Goal: Task Accomplishment & Management: Manage account settings

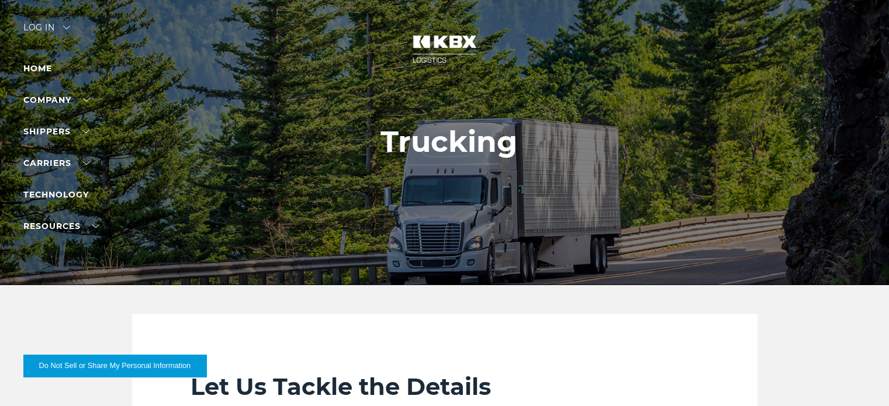
click at [38, 25] on div "Log in" at bounding box center [46, 31] width 47 height 17
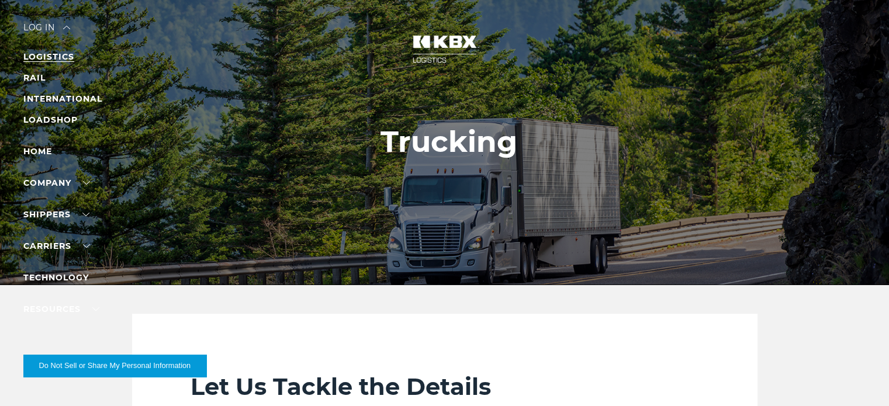
click at [40, 57] on link "LOGISTICS" at bounding box center [48, 56] width 51 height 11
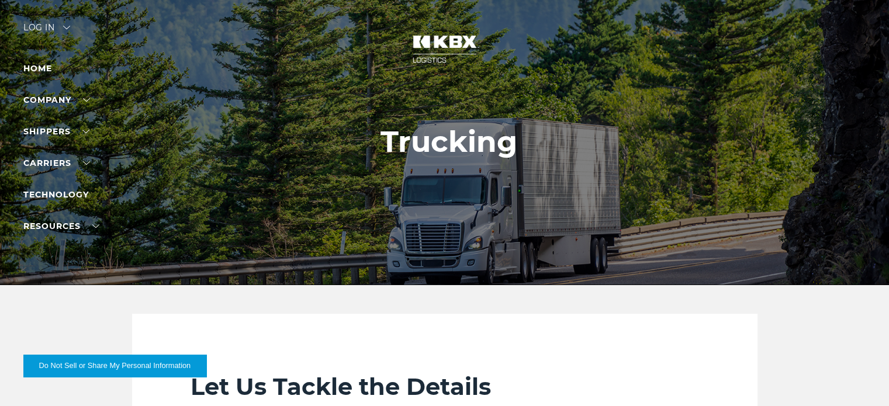
click at [41, 29] on div "Log in" at bounding box center [46, 31] width 47 height 17
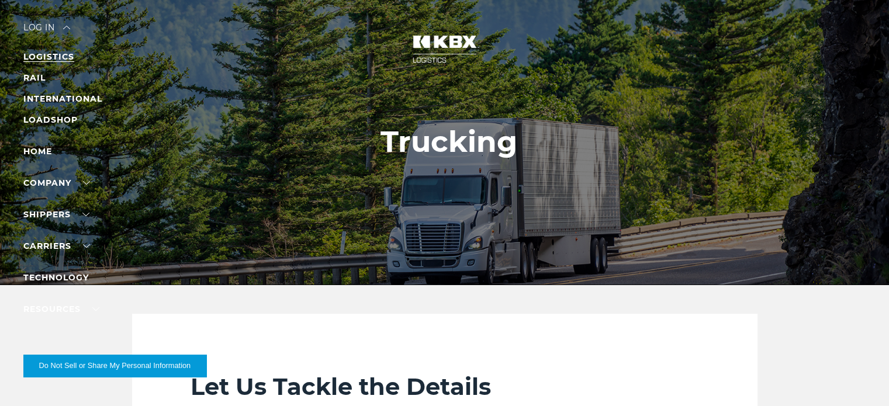
click at [42, 55] on link "LOGISTICS" at bounding box center [48, 56] width 51 height 11
